Goal: Information Seeking & Learning: Learn about a topic

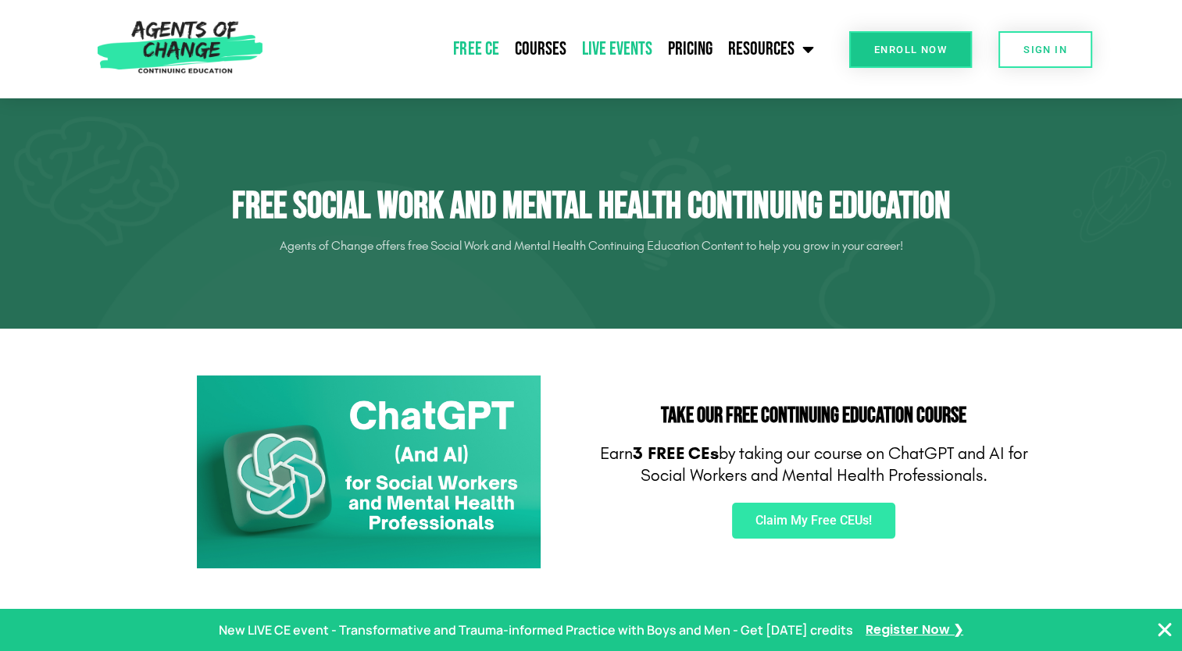
click at [614, 45] on link "Live Events" at bounding box center [616, 49] width 86 height 39
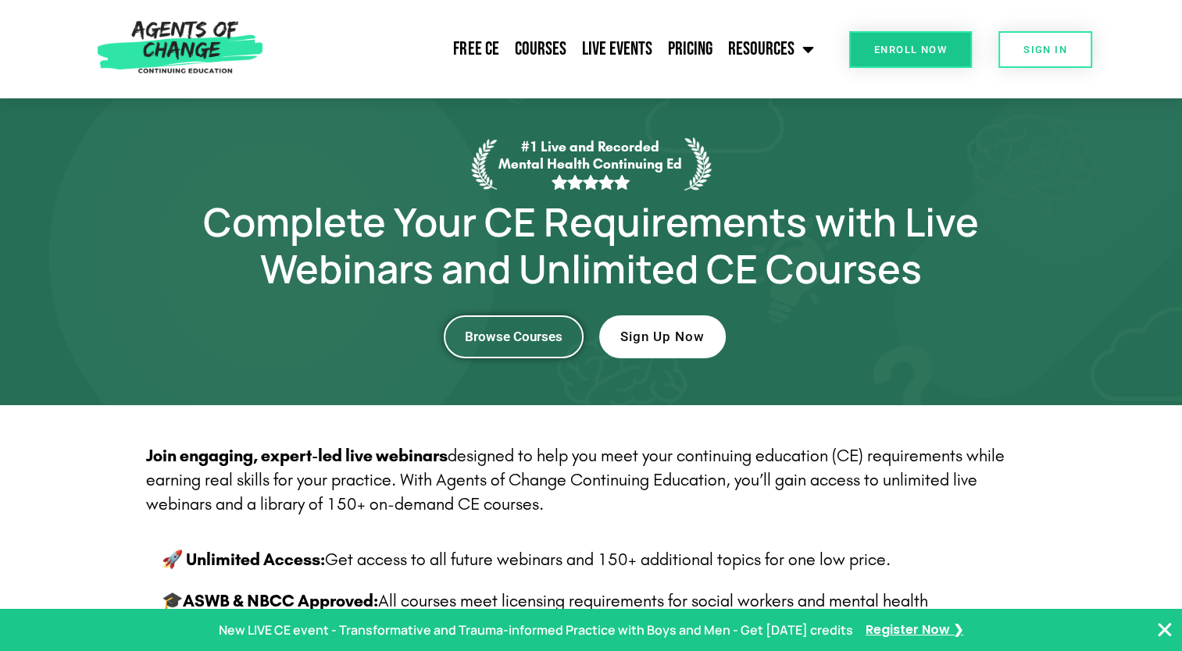
click at [526, 337] on span "Browse Courses" at bounding box center [514, 336] width 98 height 13
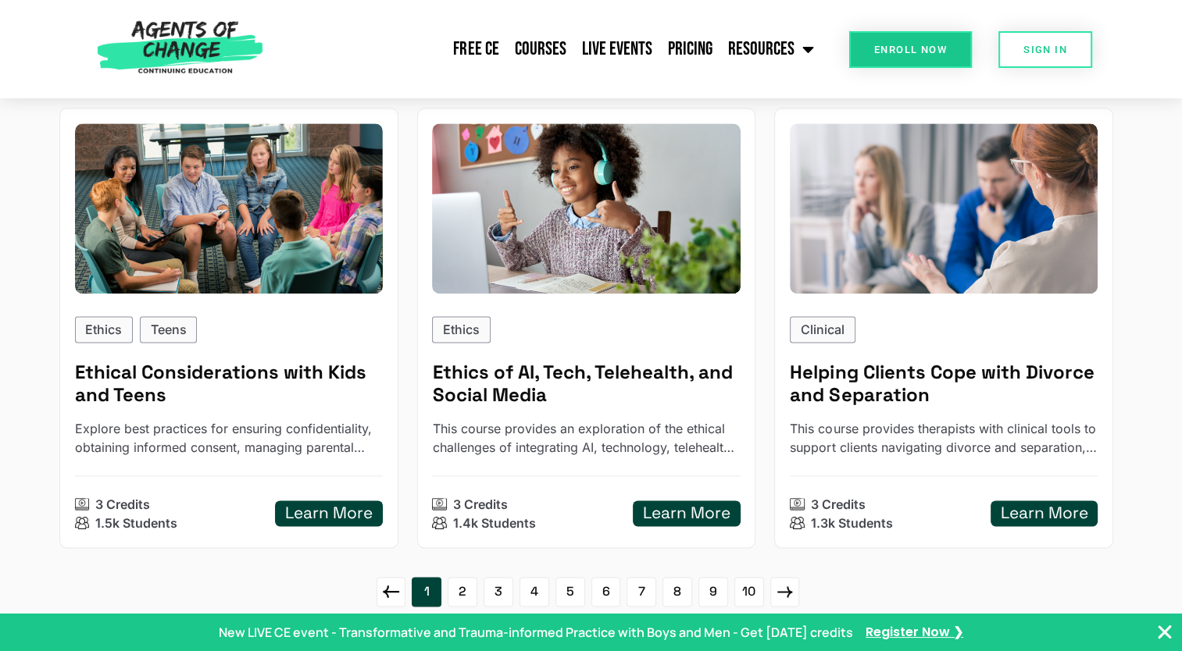
scroll to position [2015, 0]
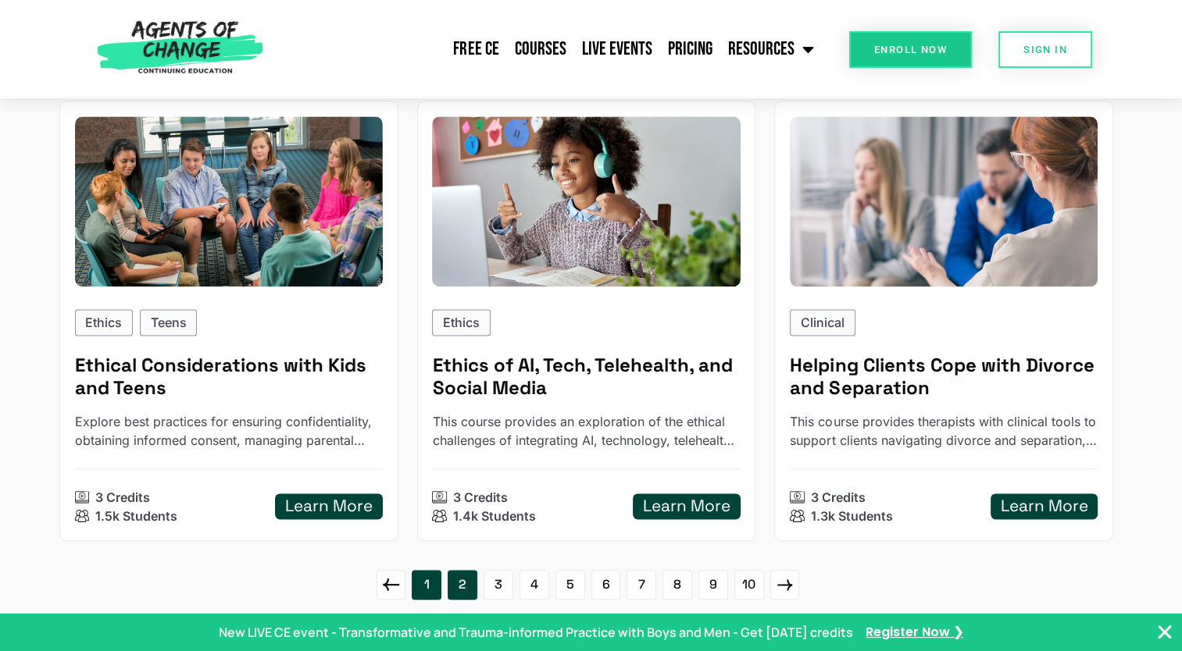
click at [465, 575] on link "2" at bounding box center [463, 585] width 30 height 30
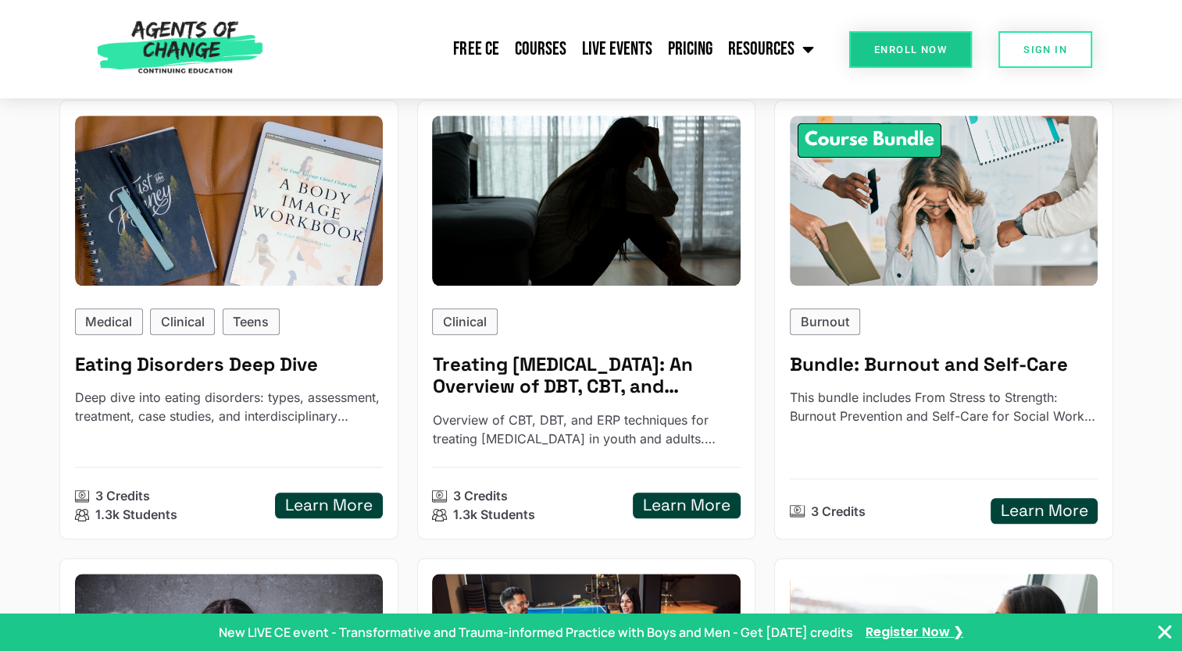
scroll to position [1136, 0]
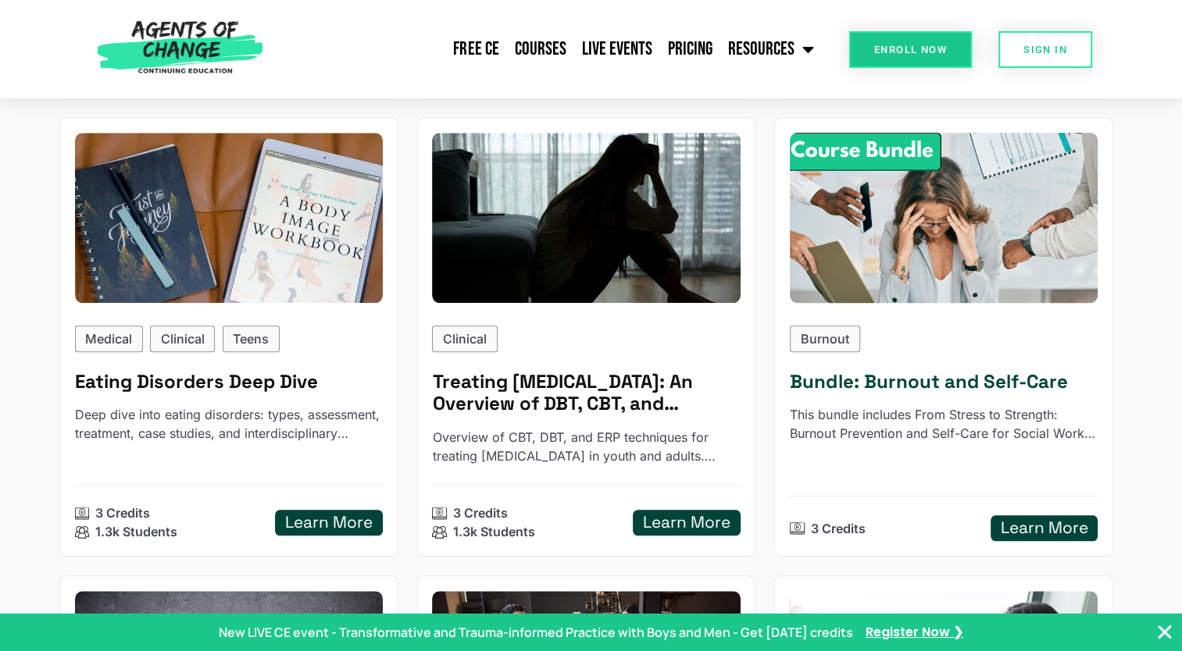
click at [1032, 524] on h5 "Learn More" at bounding box center [1043, 529] width 87 height 20
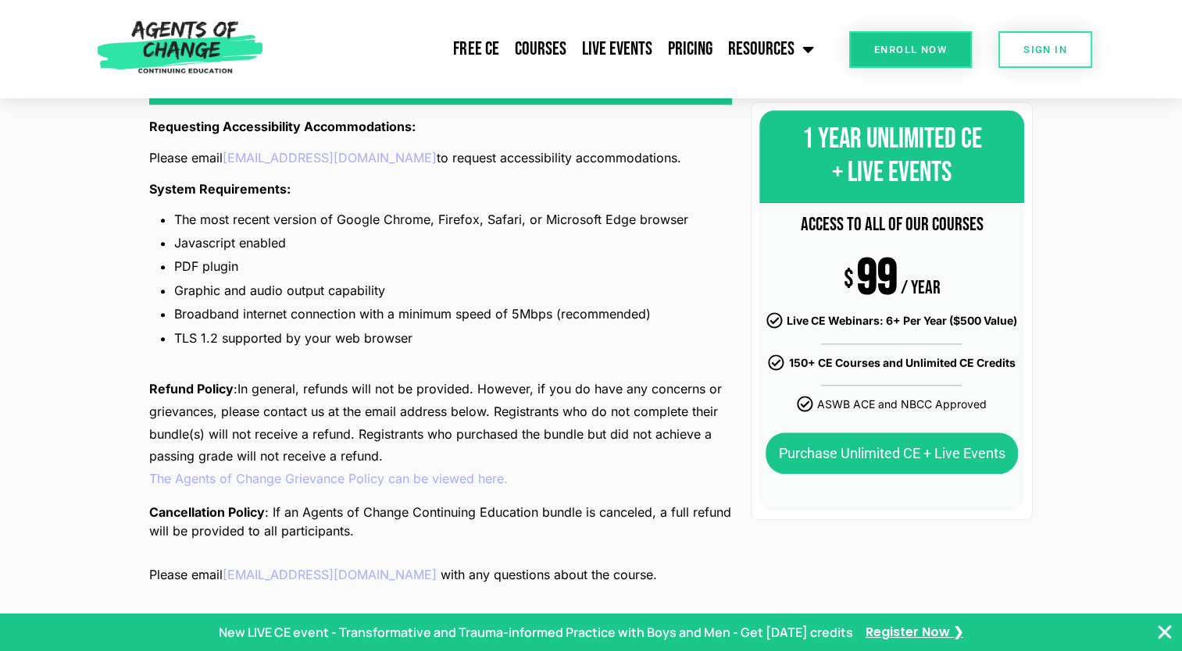
scroll to position [1266, 0]
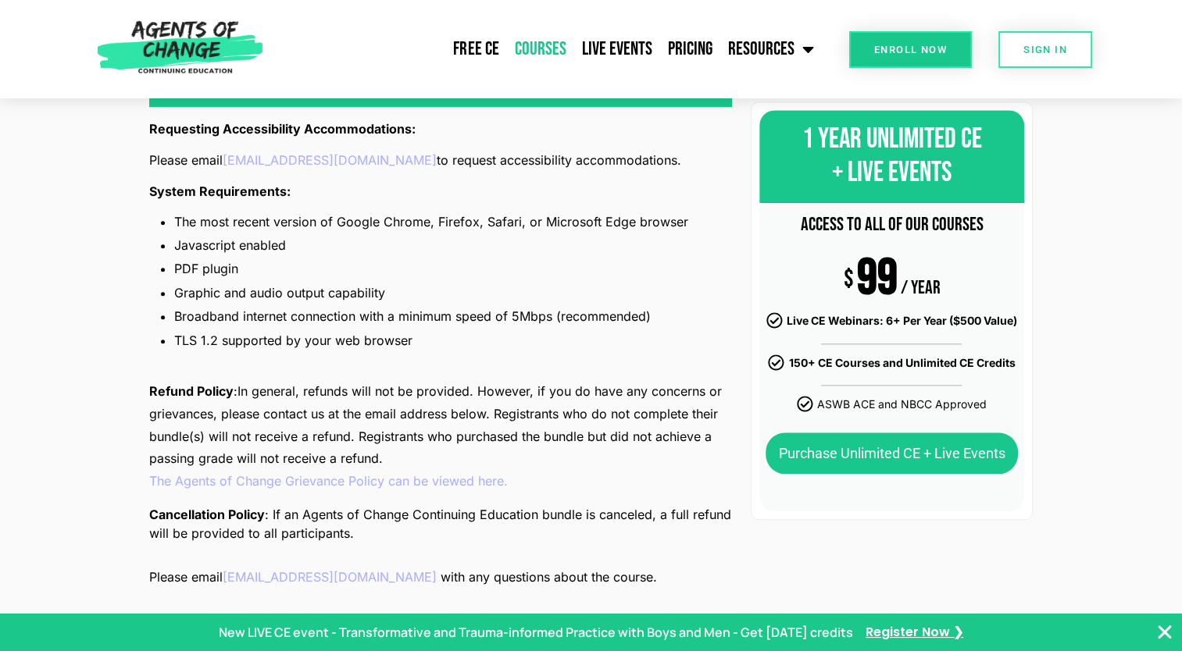
click at [545, 46] on link "Courses" at bounding box center [539, 49] width 67 height 39
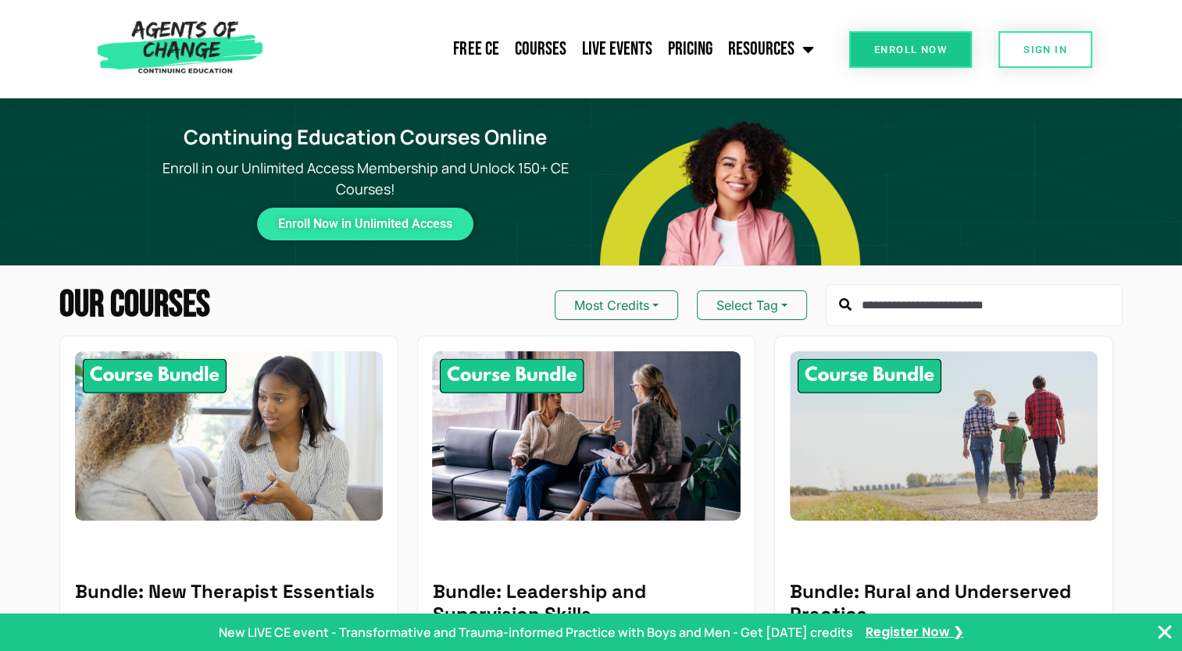
drag, startPoint x: 1181, startPoint y: 130, endPoint x: 1186, endPoint y: 102, distance: 28.6
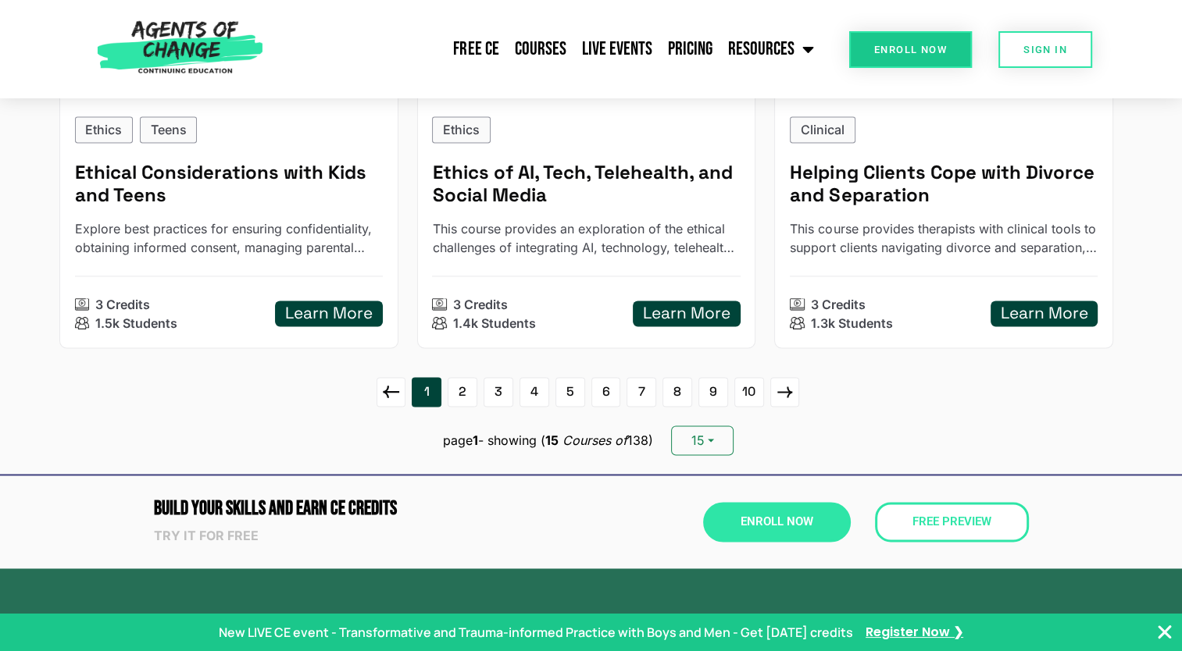
scroll to position [2243, 0]
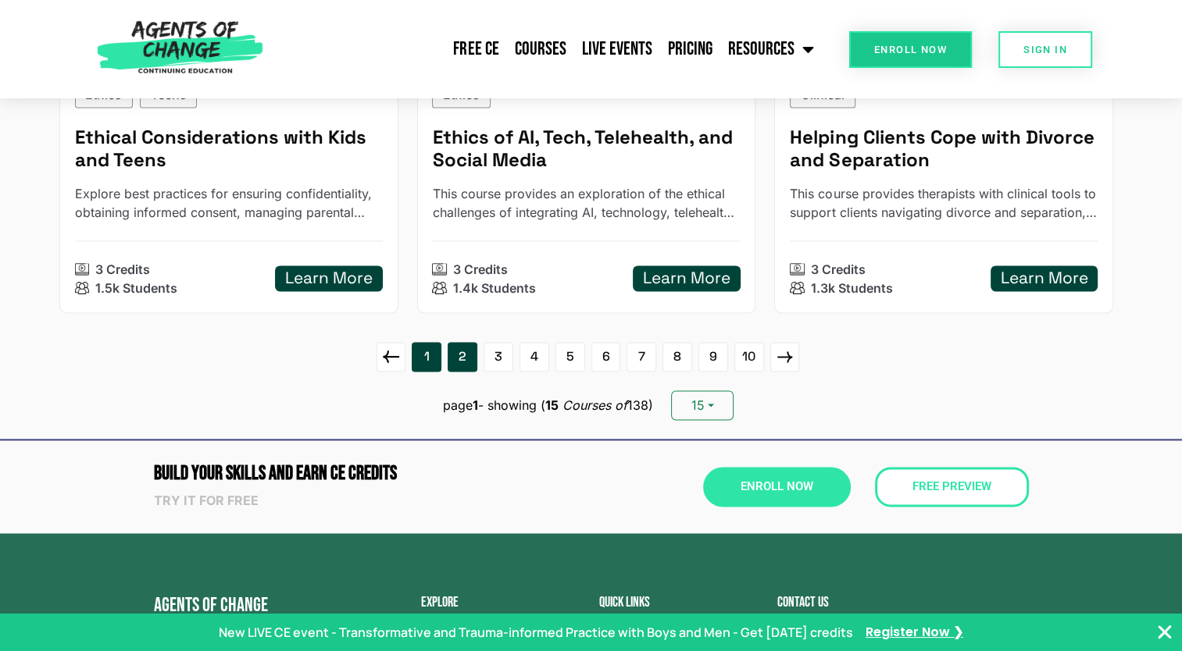
click at [462, 351] on link "2" at bounding box center [463, 357] width 30 height 30
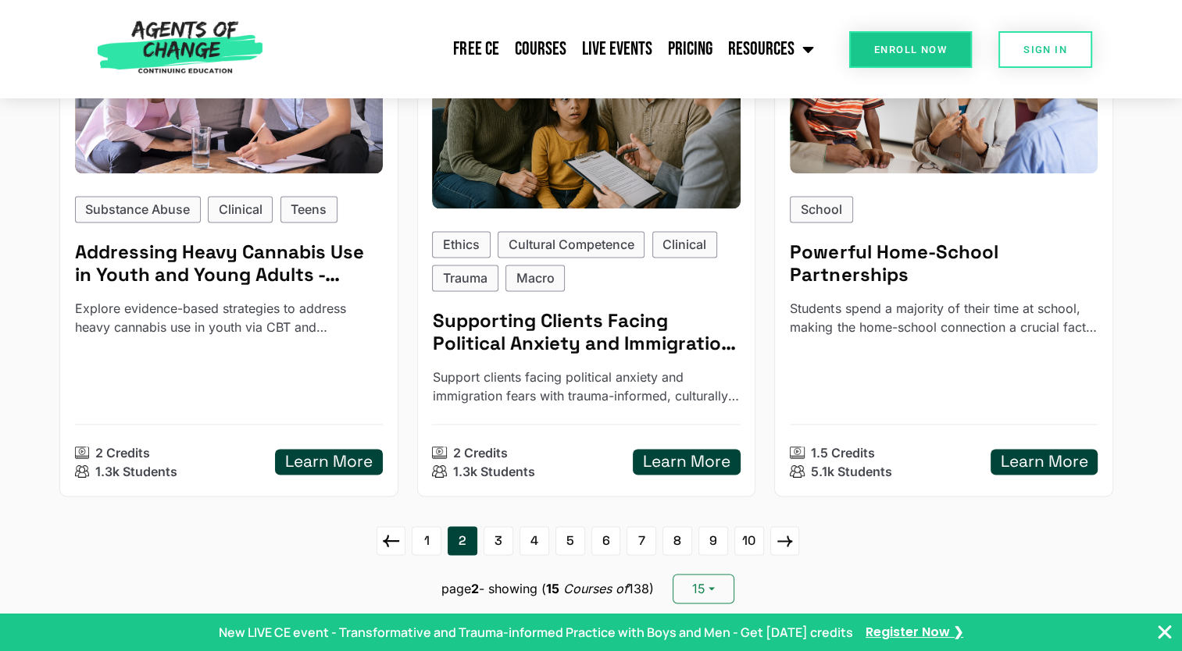
scroll to position [2159, 0]
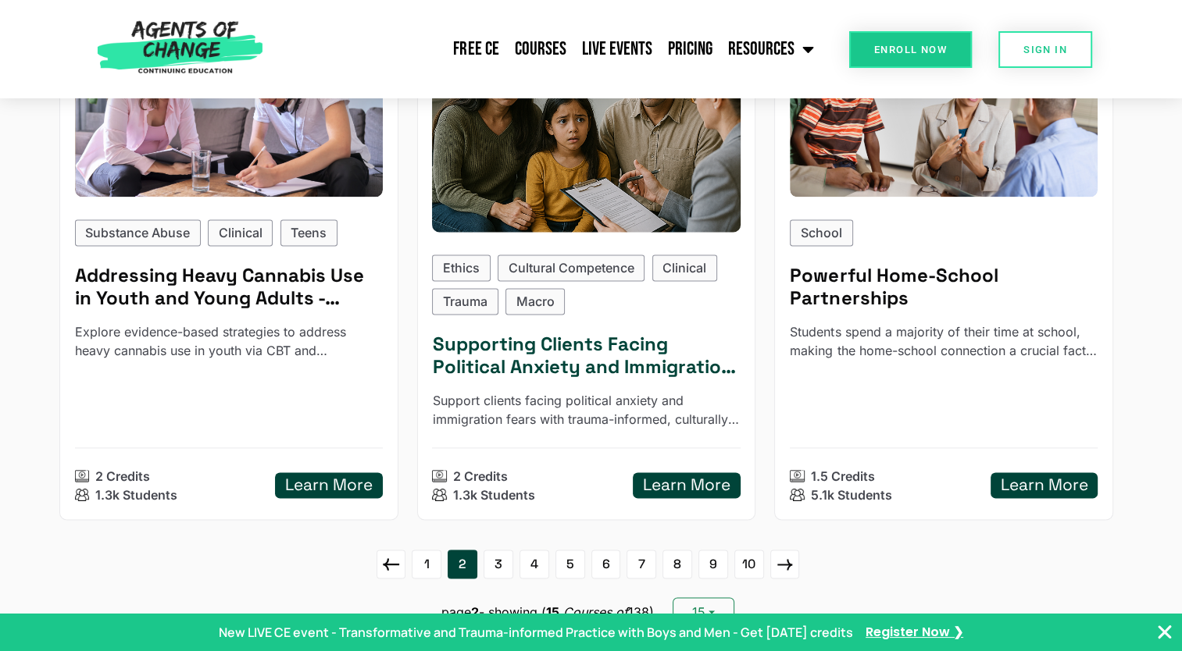
click at [578, 351] on h5 "Supporting Clients Facing Political Anxiety and Immigration Fears" at bounding box center [586, 355] width 308 height 45
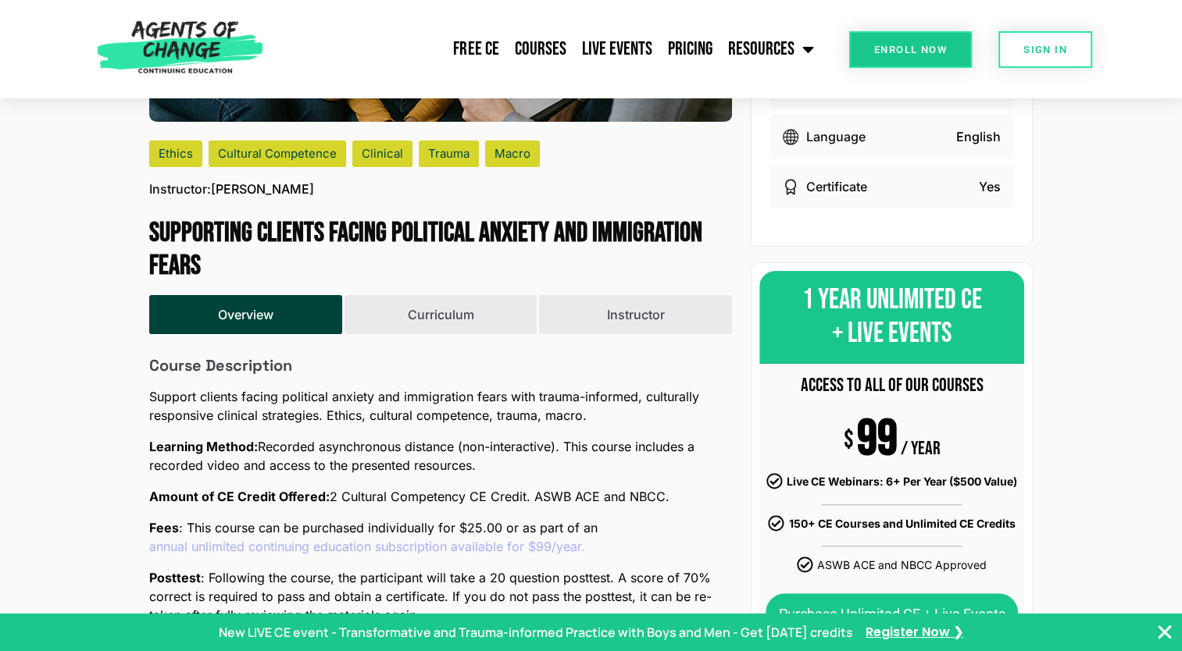
scroll to position [421, 0]
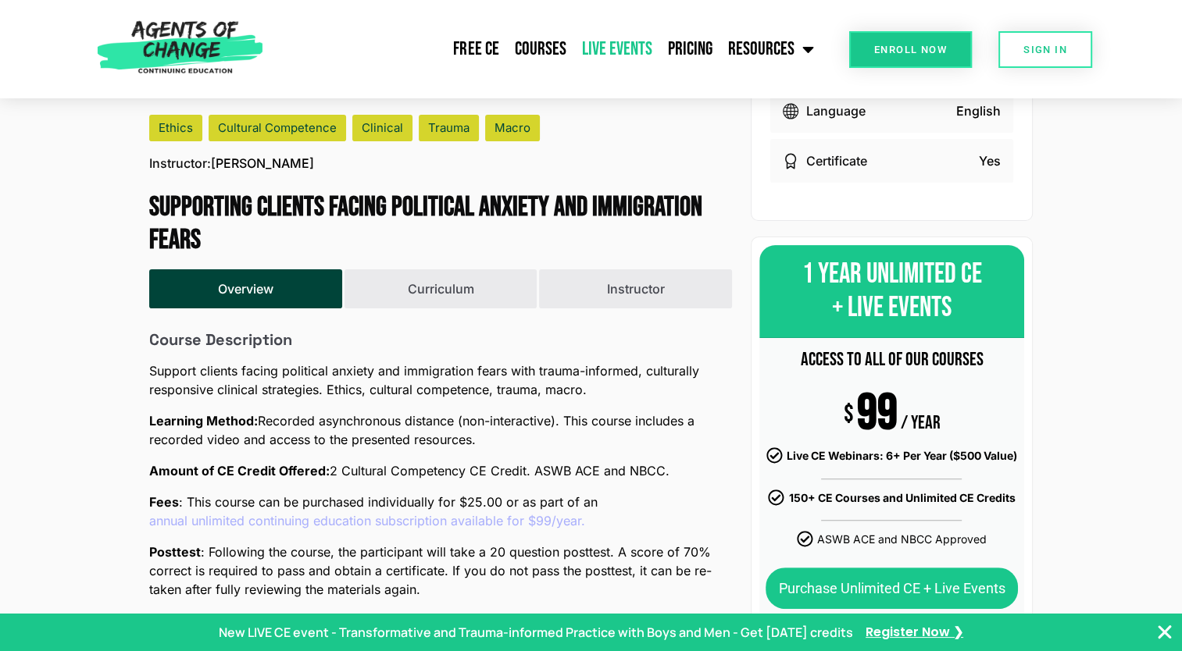
click at [600, 49] on link "Live Events" at bounding box center [616, 49] width 86 height 39
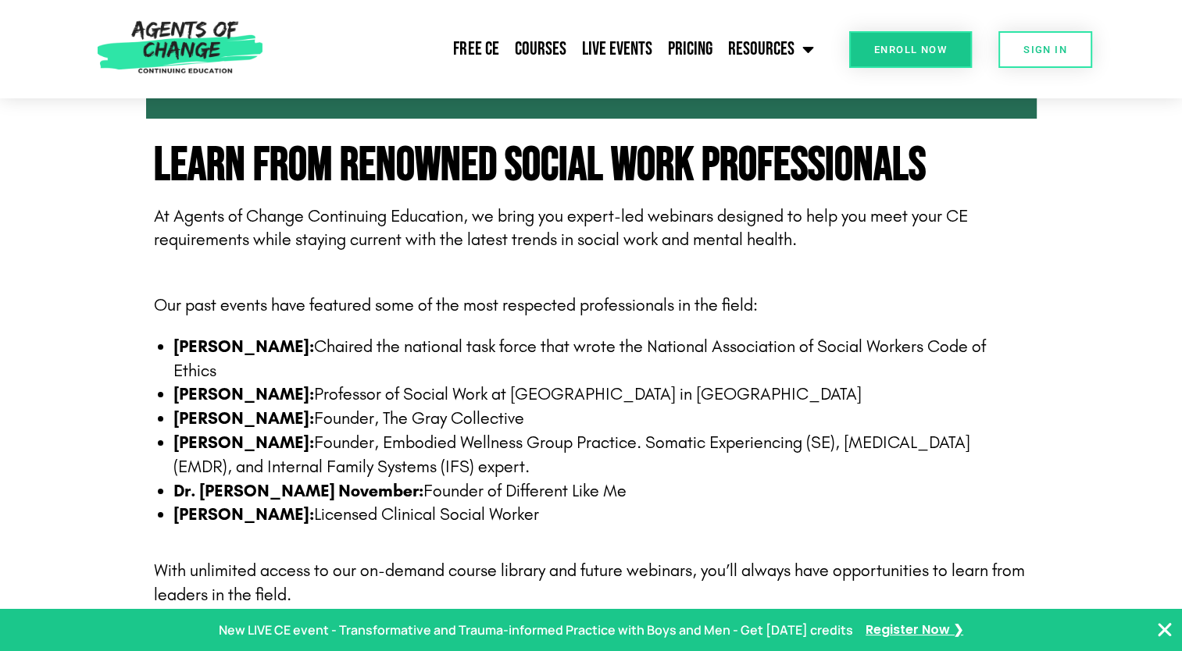
scroll to position [5748, 0]
